Goal: Transaction & Acquisition: Download file/media

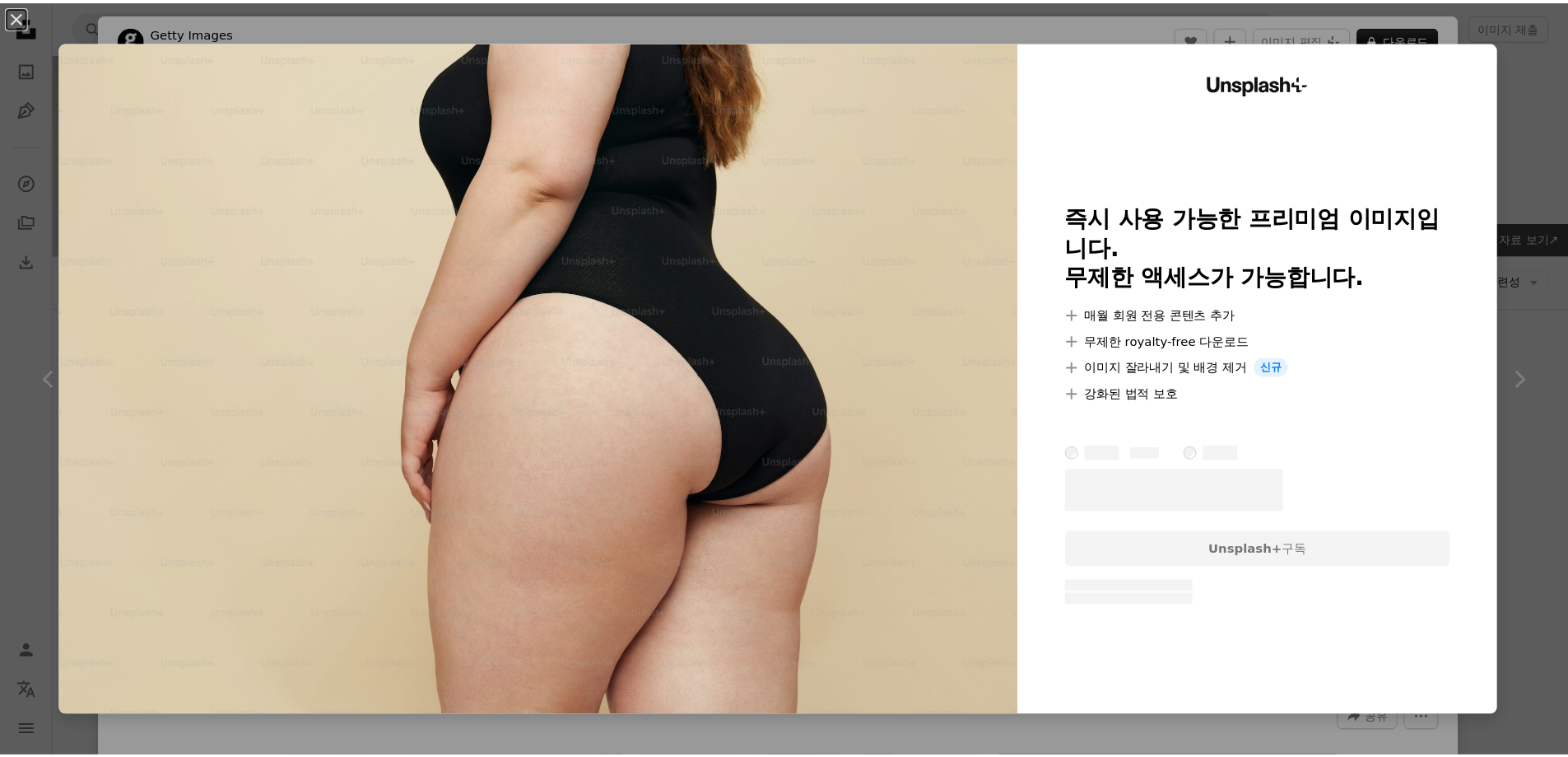
scroll to position [1565, 0]
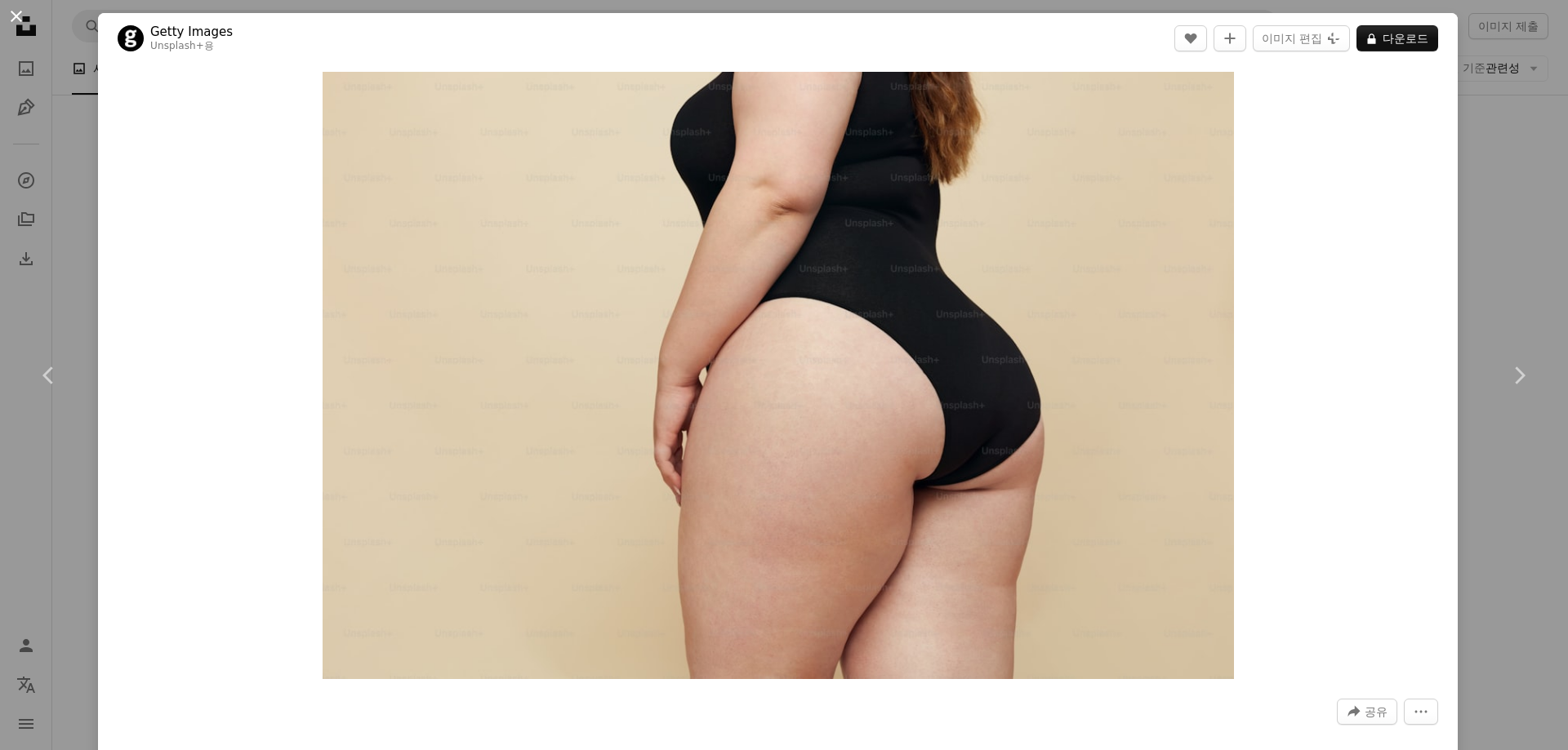
click at [16, 12] on button "An X shape" at bounding box center [17, 17] width 20 height 20
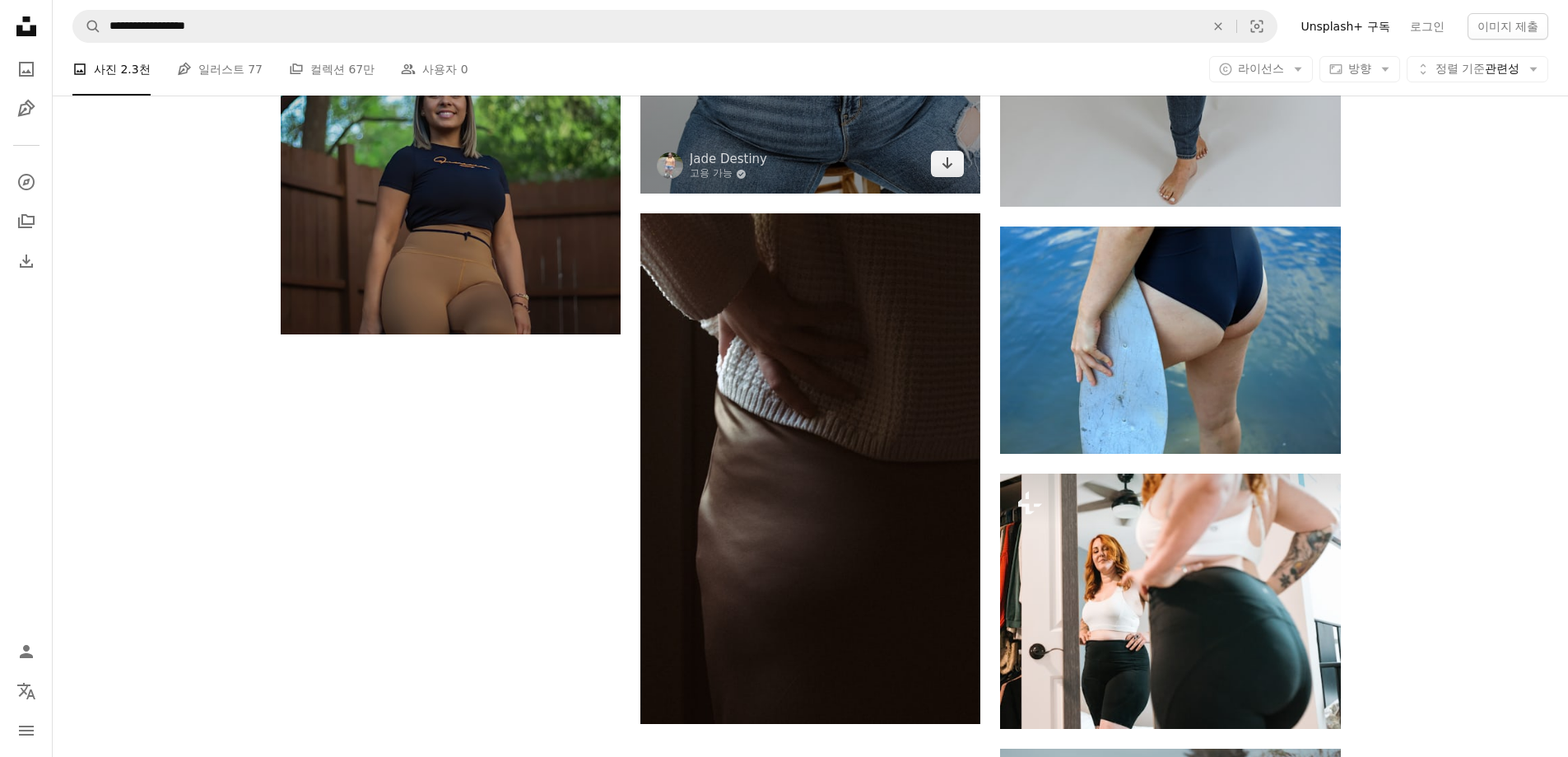
scroll to position [2636, 0]
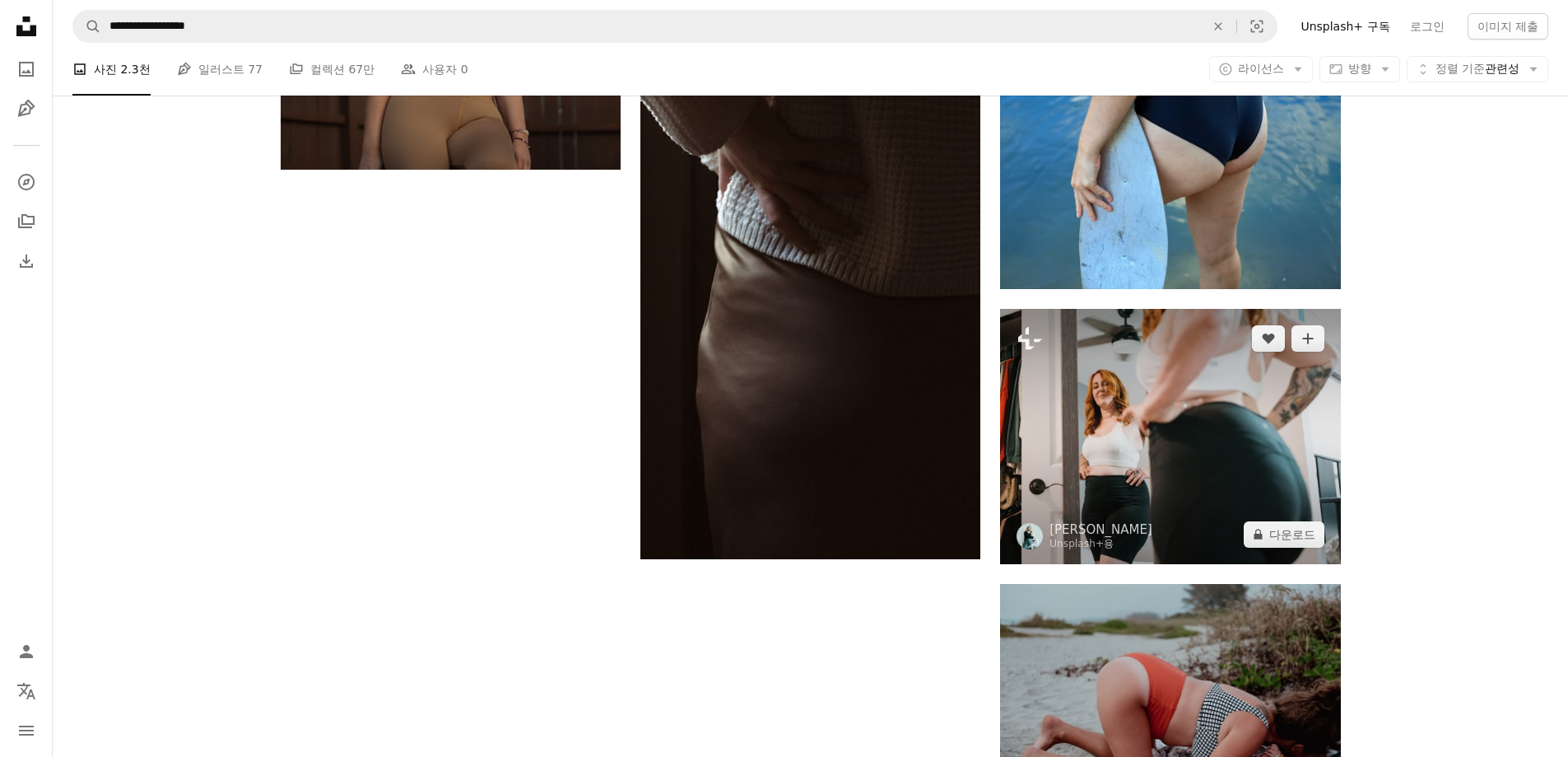
click at [1220, 442] on img at bounding box center [1169, 437] width 340 height 255
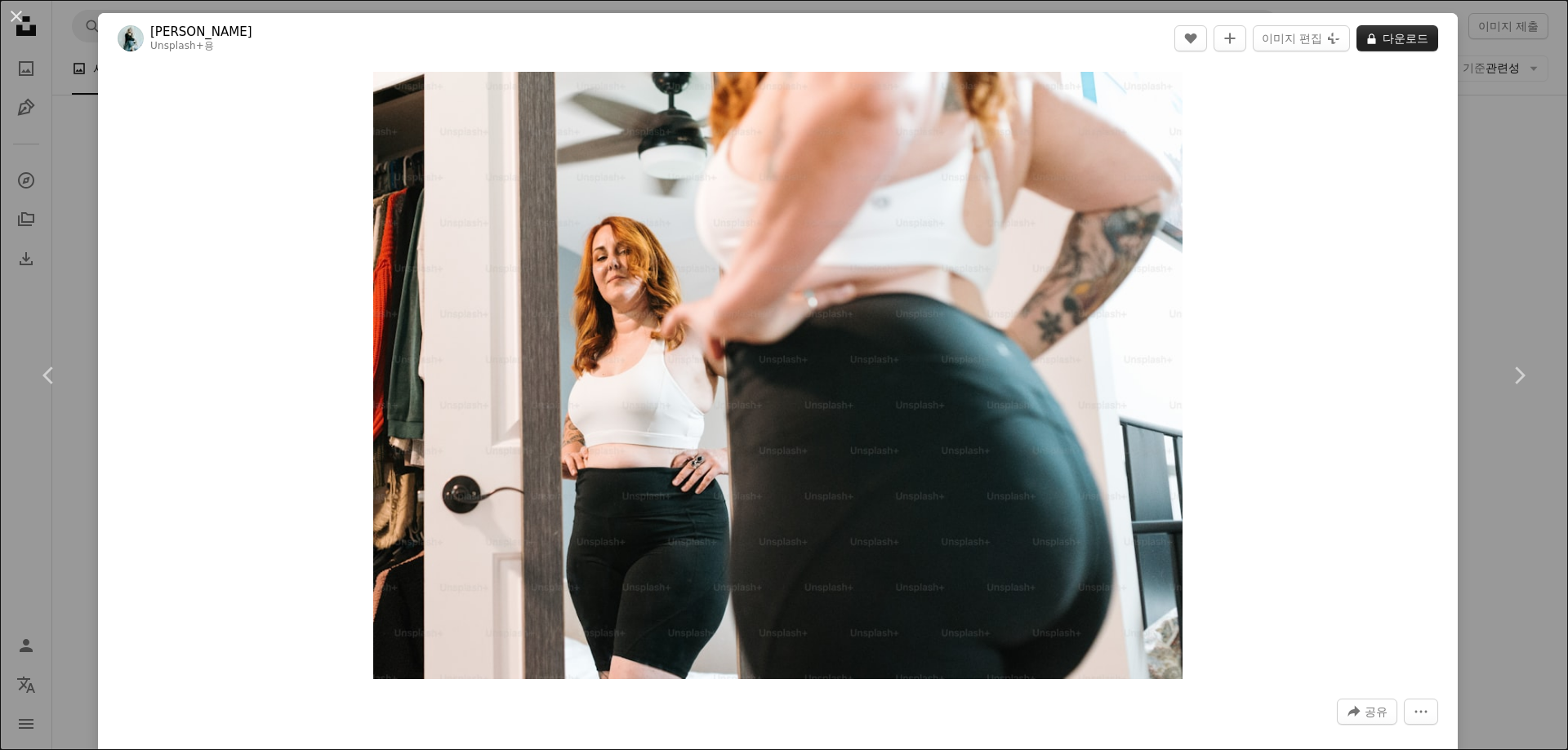
click at [1376, 32] on button "A lock 다운로드" at bounding box center [1397, 39] width 82 height 26
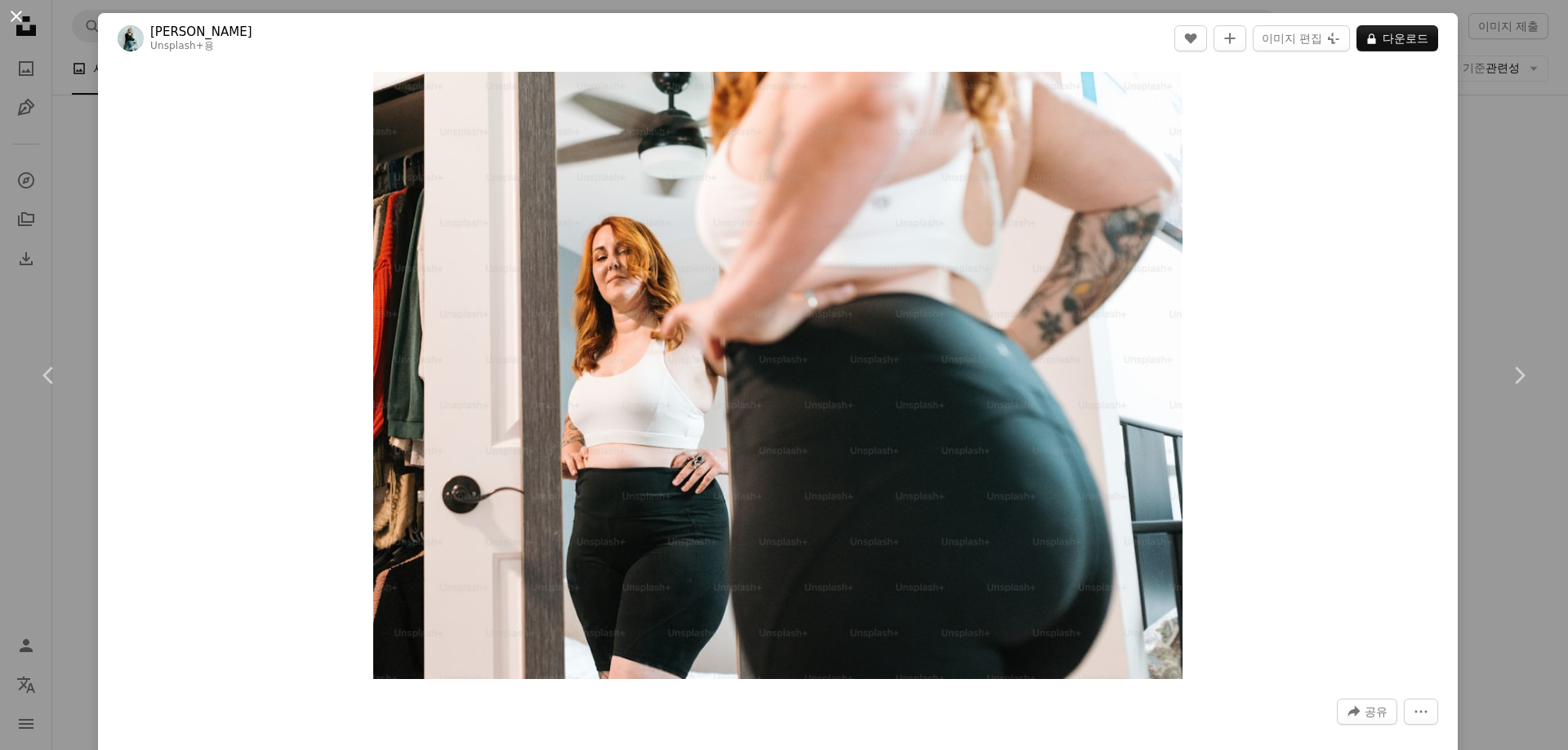
click at [12, 16] on button "An X shape" at bounding box center [17, 17] width 20 height 20
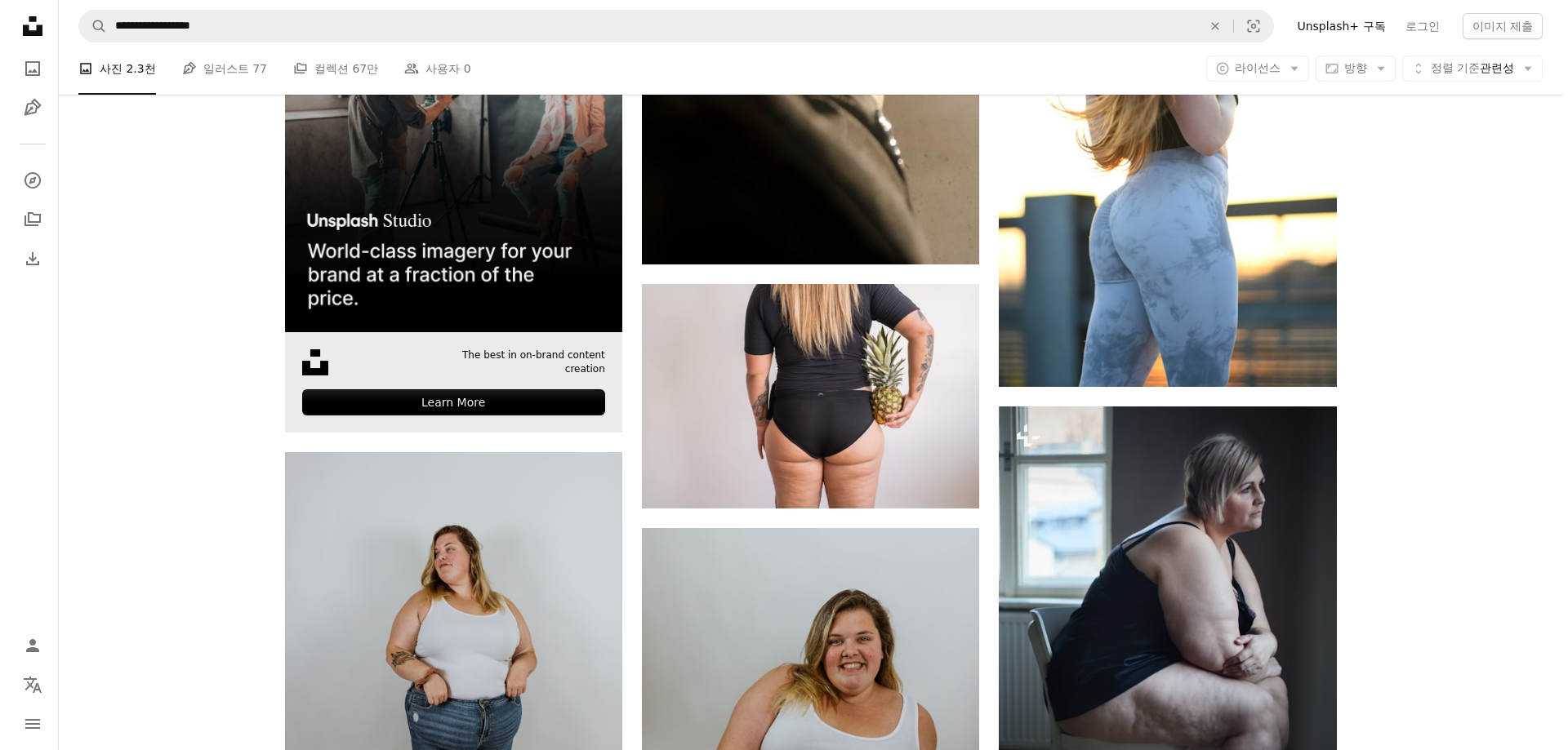
scroll to position [4080, 0]
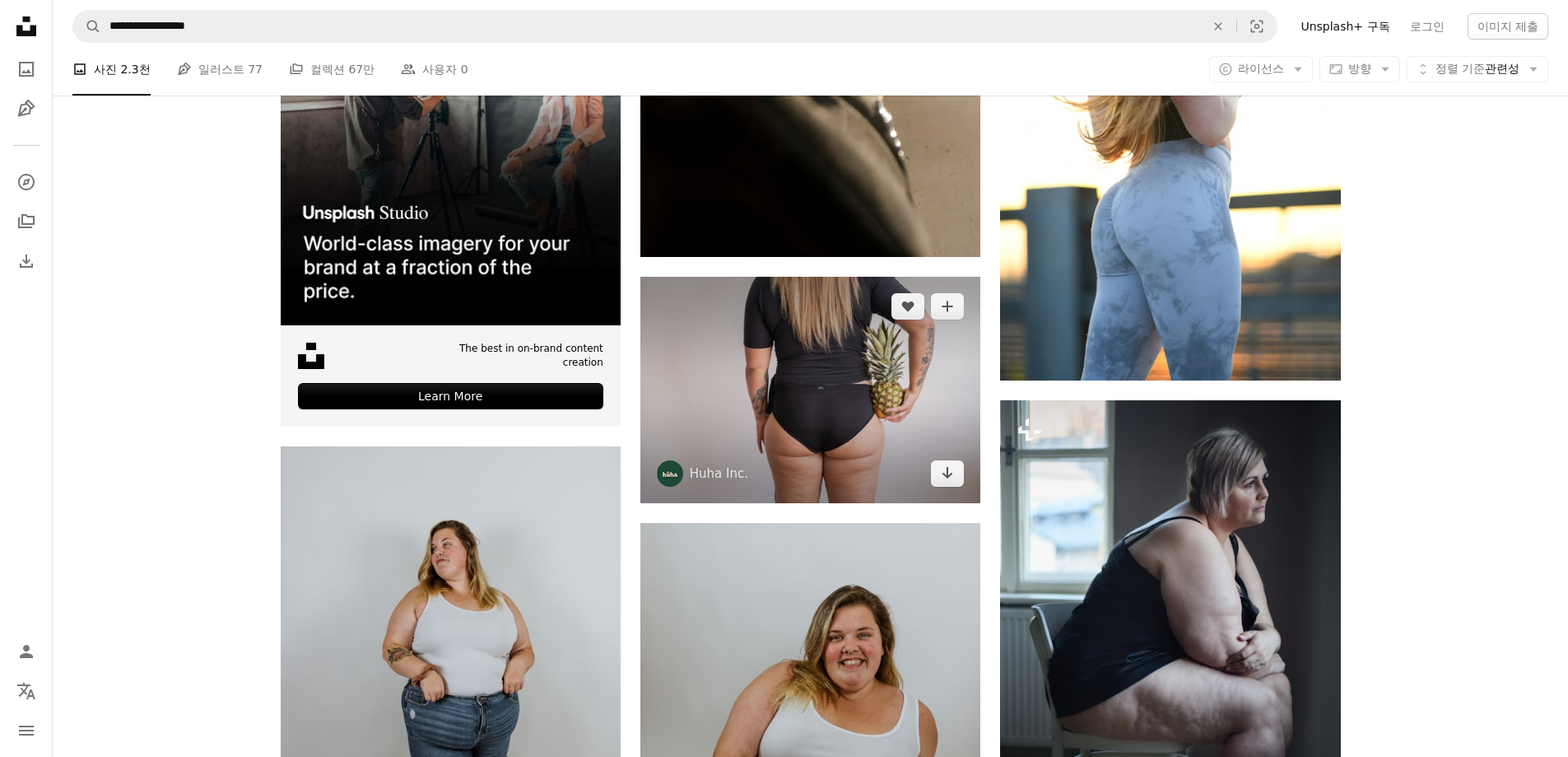
click at [807, 433] on img at bounding box center [809, 389] width 340 height 226
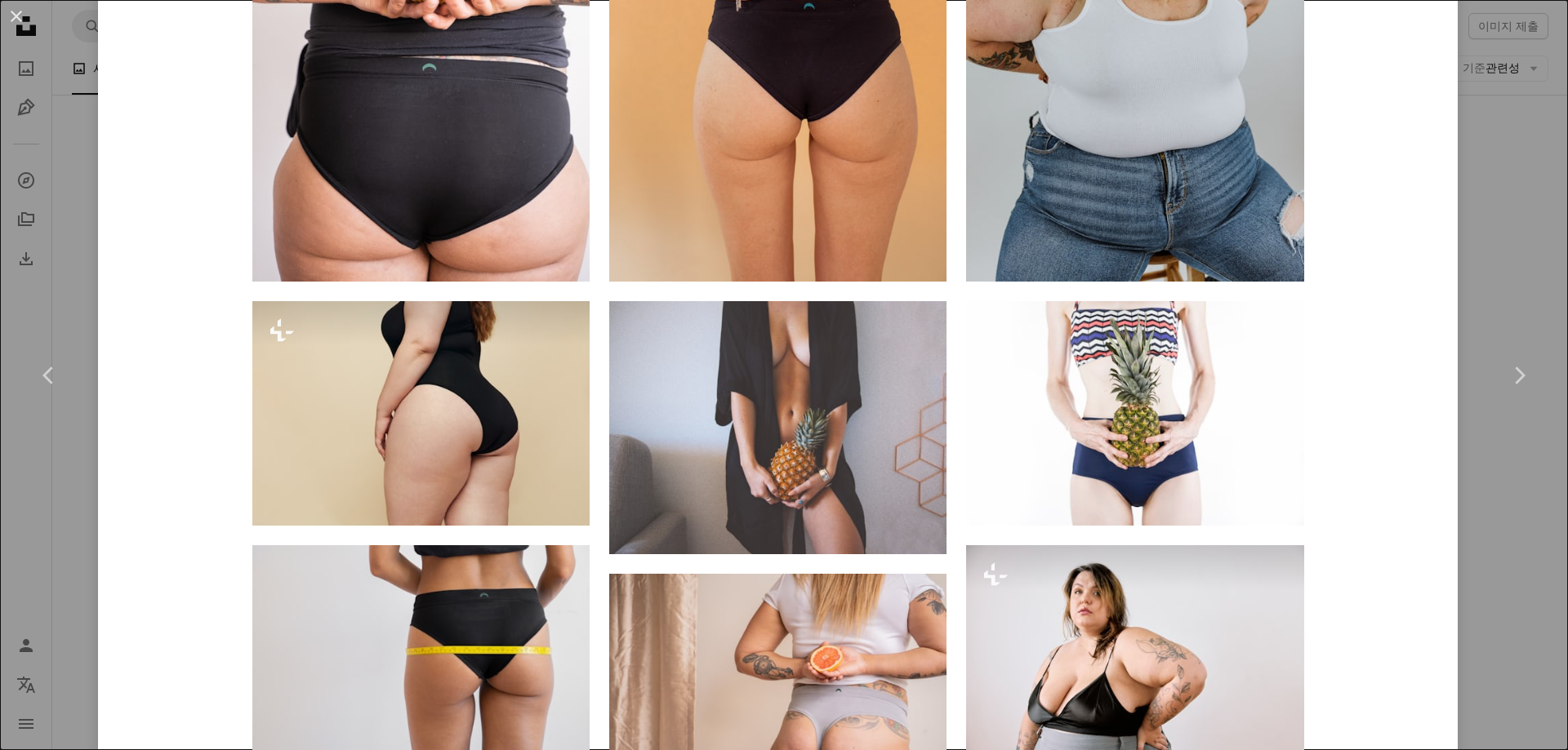
scroll to position [1468, 0]
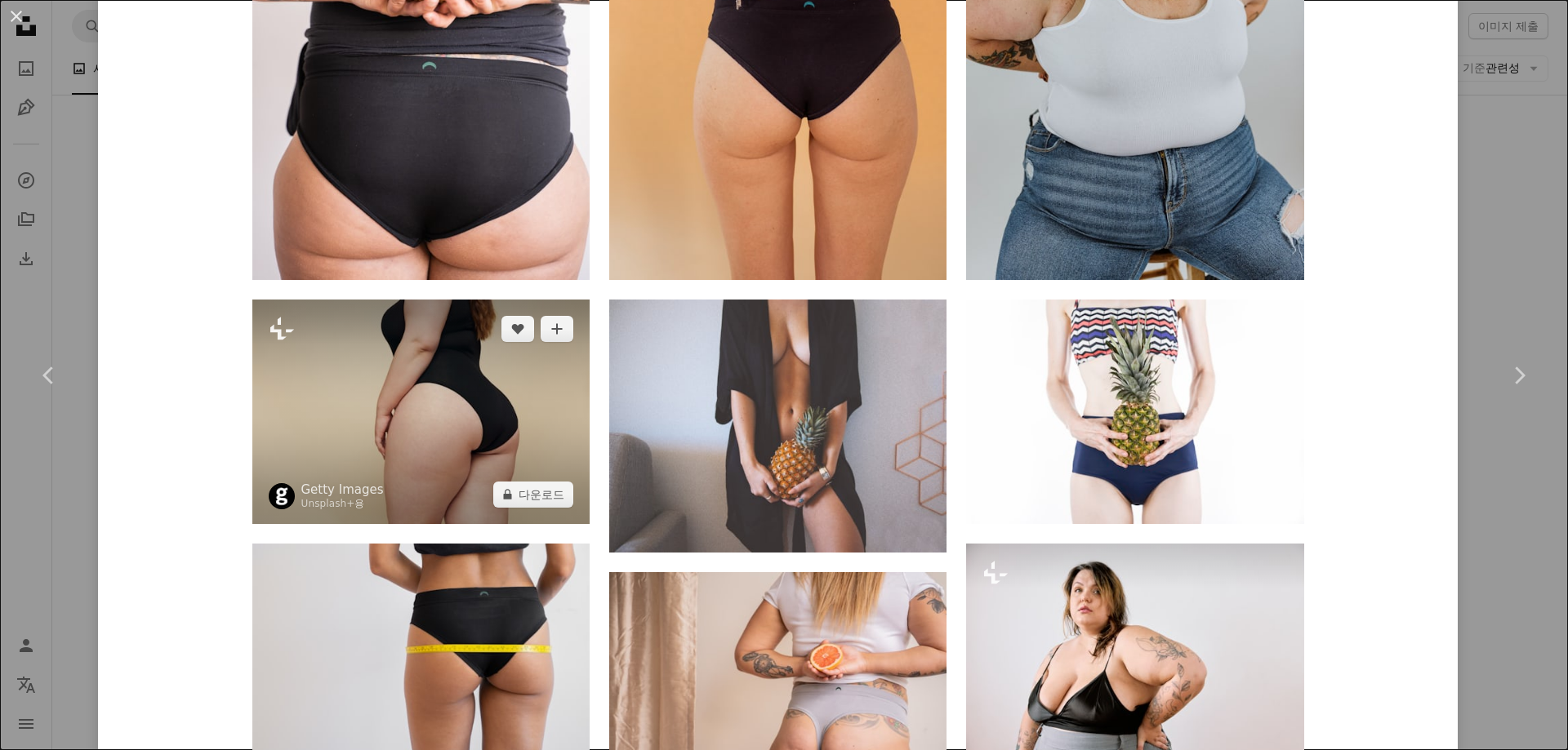
click at [462, 488] on img at bounding box center [420, 411] width 337 height 224
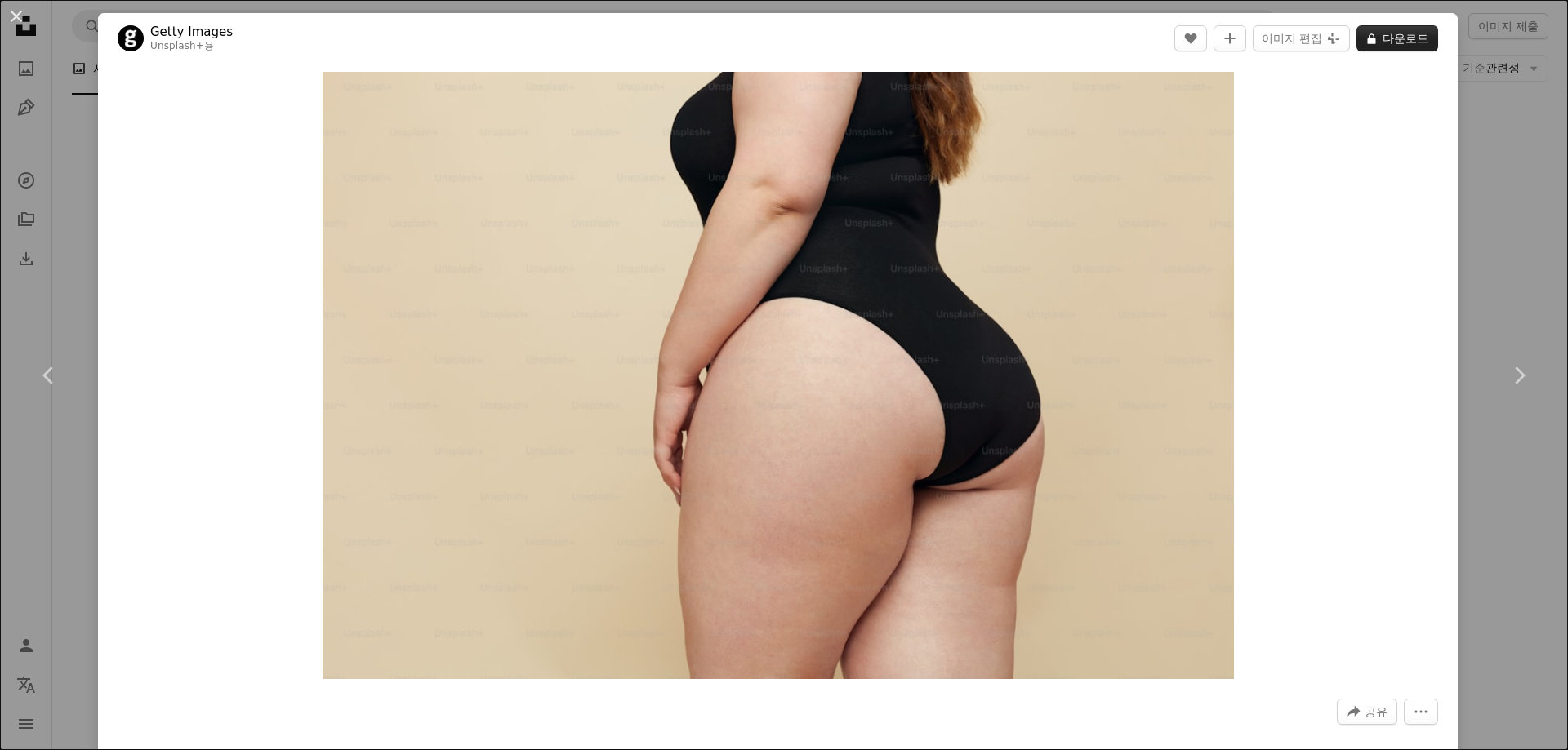
click at [1374, 36] on button "A lock 다운로드" at bounding box center [1397, 39] width 82 height 26
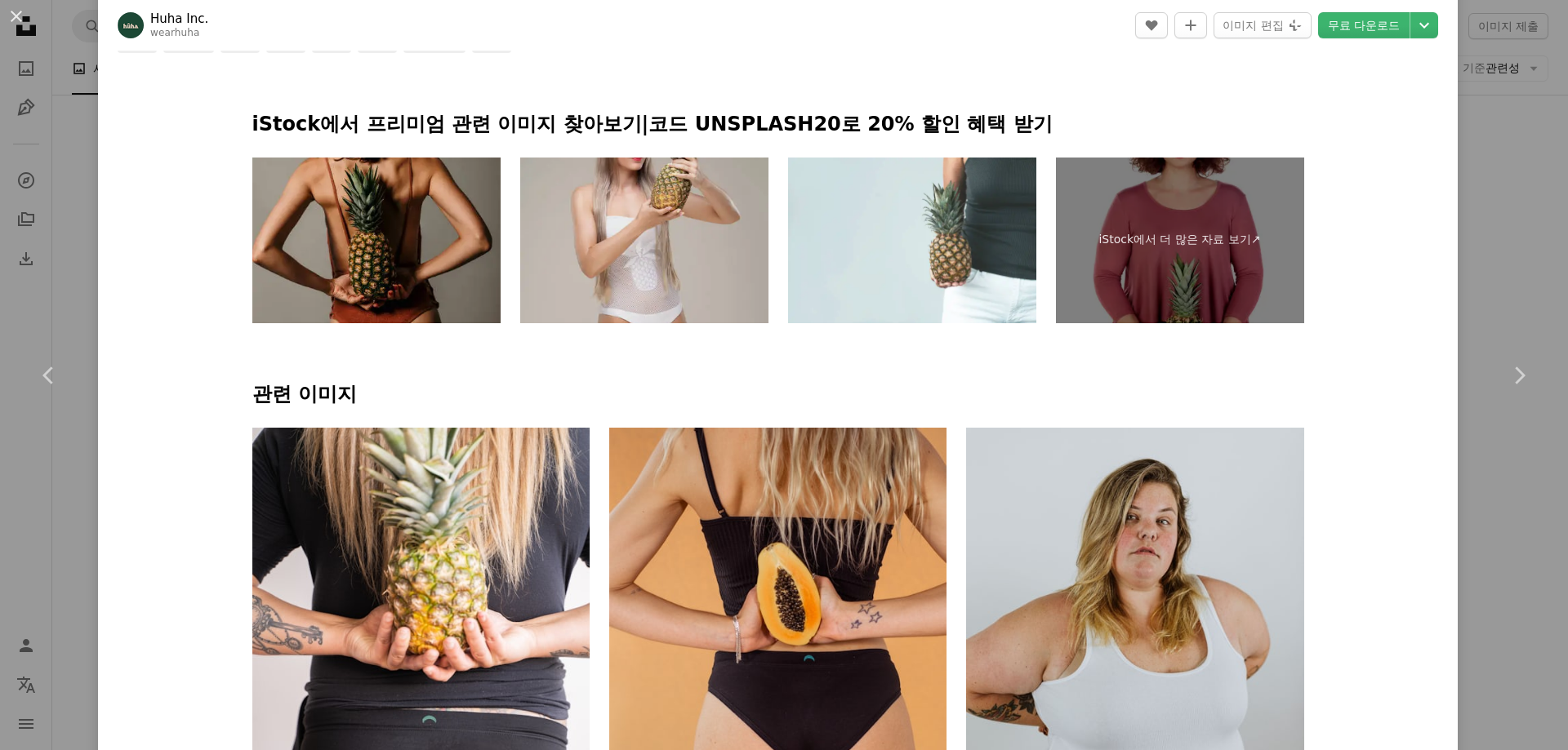
scroll to position [816, 0]
